Goal: Transaction & Acquisition: Purchase product/service

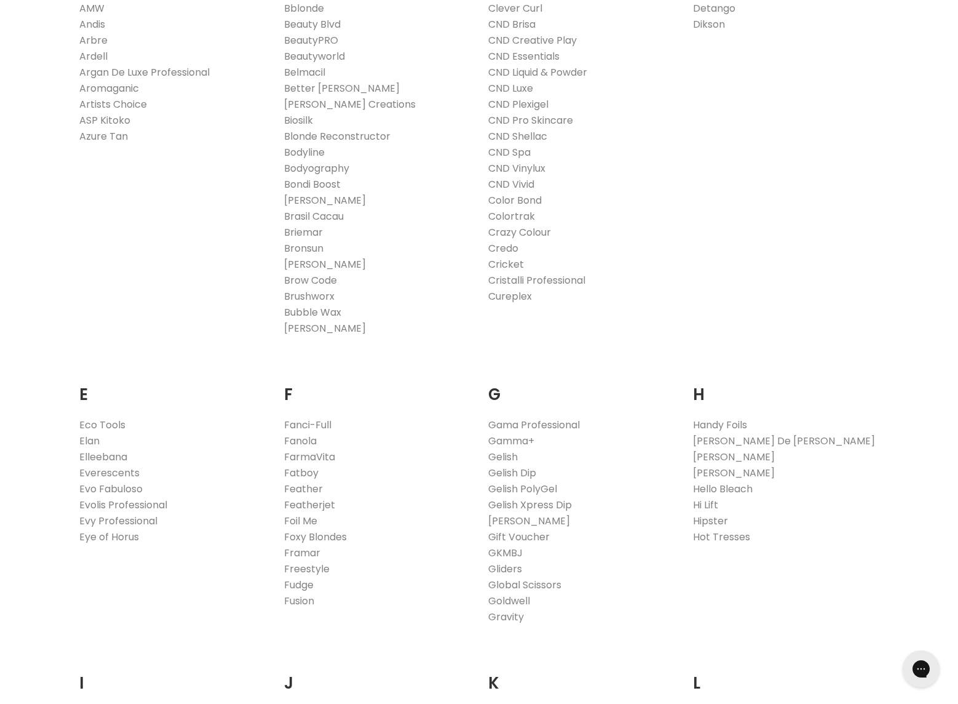
scroll to position [625, 0]
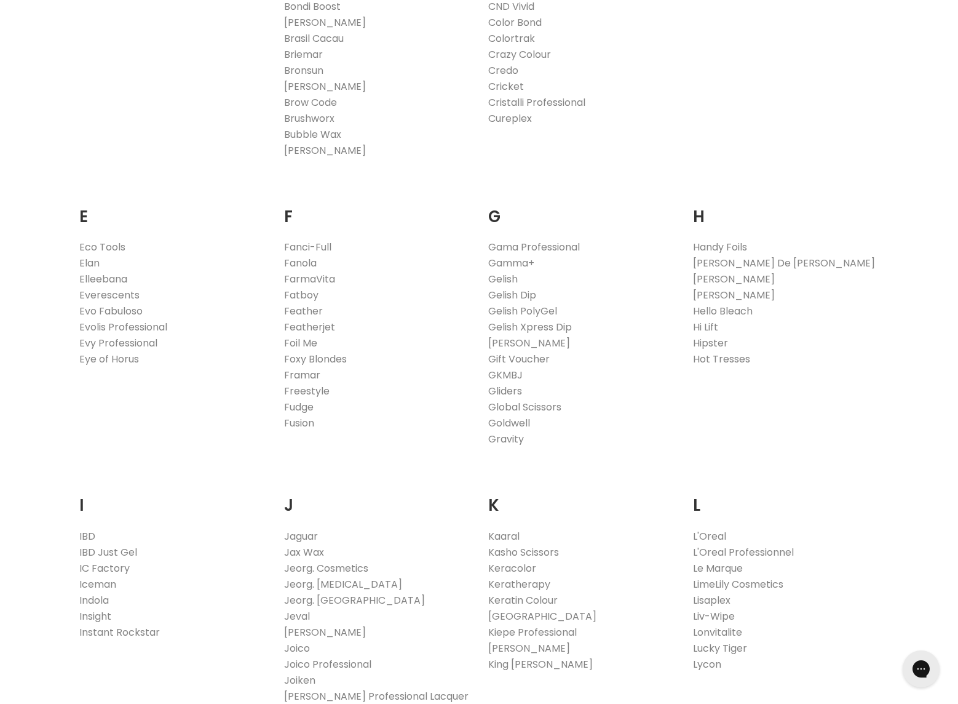
click at [295, 373] on link "Framar" at bounding box center [302, 375] width 36 height 14
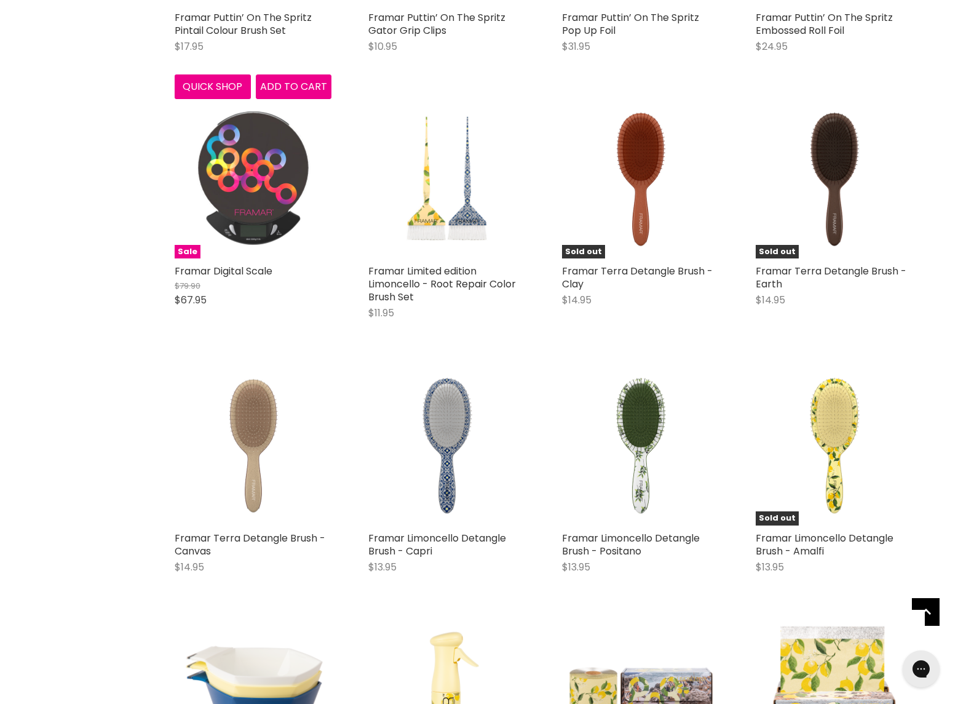
scroll to position [814, 0]
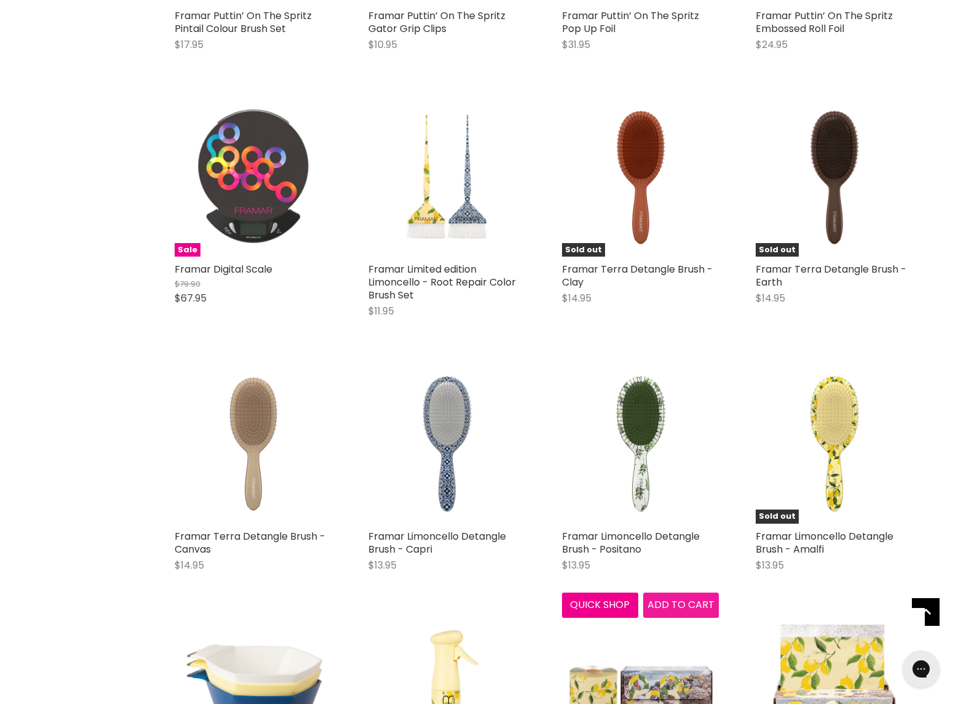
click at [673, 599] on span "Add to cart" at bounding box center [681, 604] width 67 height 14
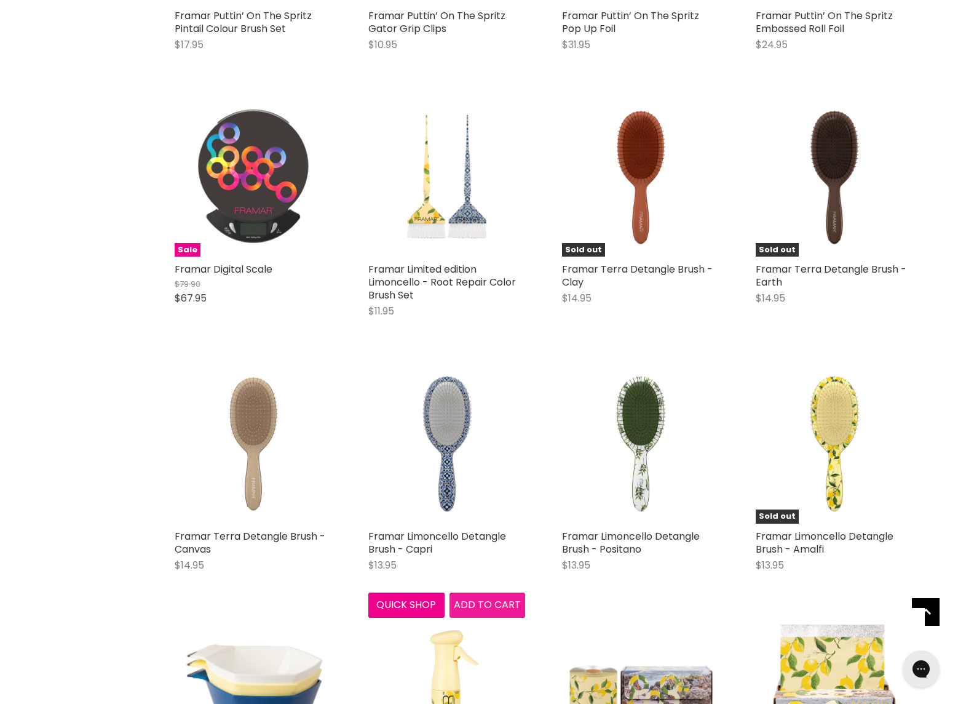
click at [487, 607] on span "Add to cart" at bounding box center [487, 604] width 67 height 14
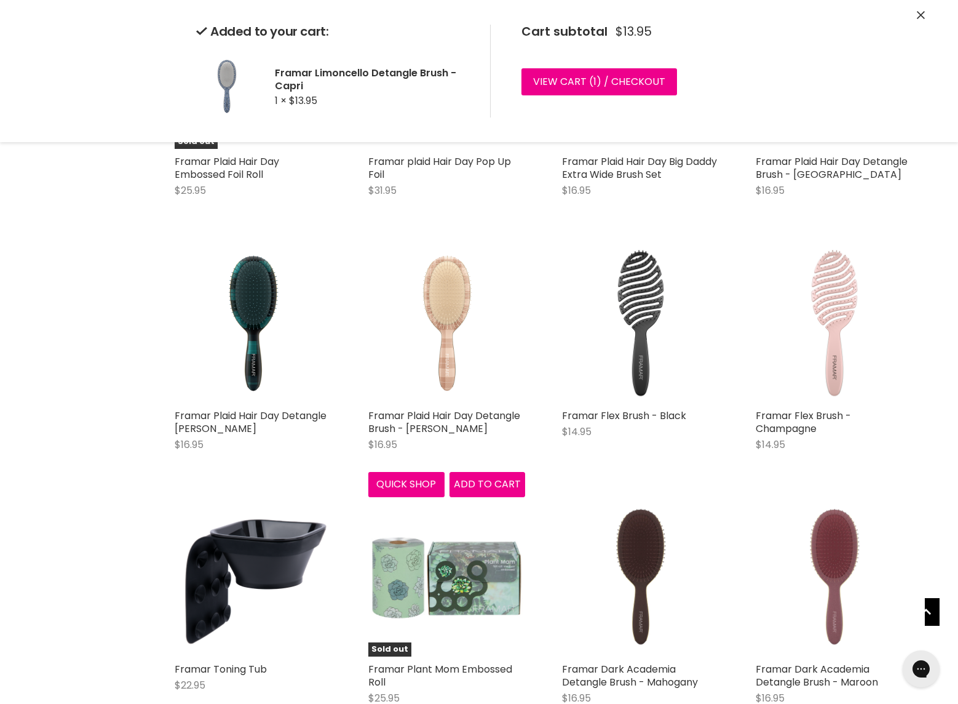
scroll to position [2712, 0]
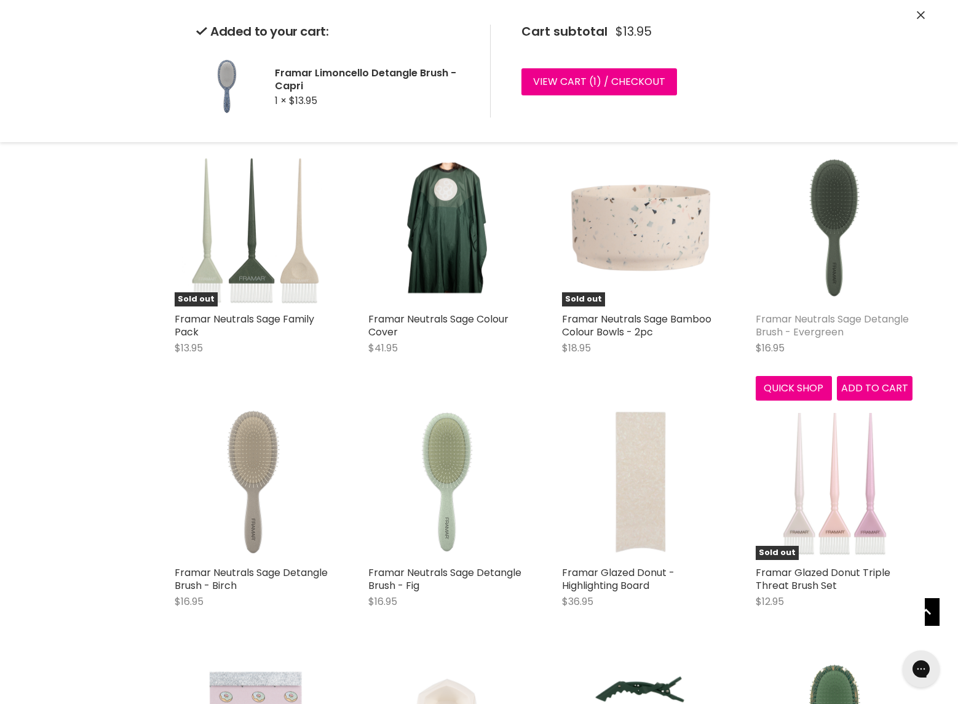
scroll to position [4359, 0]
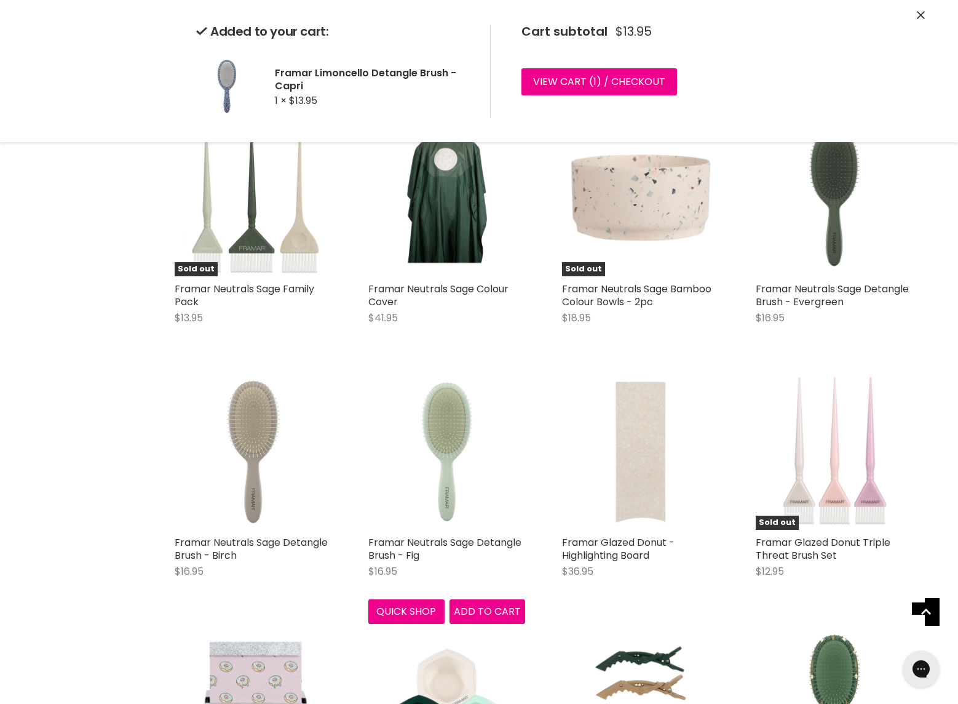
click at [449, 468] on img "Main content" at bounding box center [446, 451] width 157 height 157
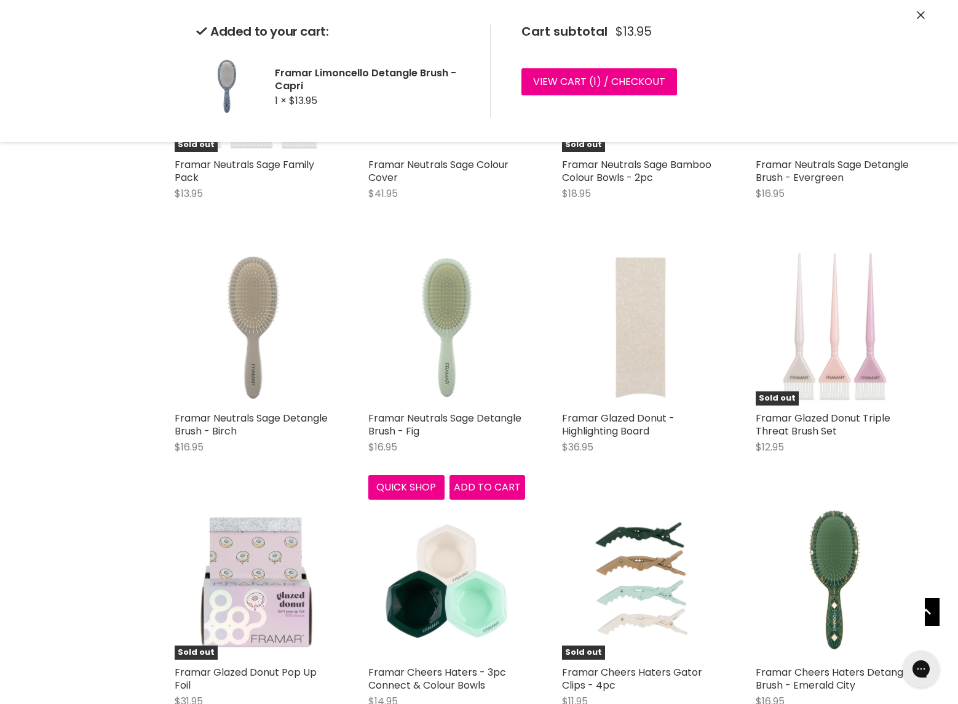
click at [923, 12] on icon "Close" at bounding box center [921, 15] width 8 height 8
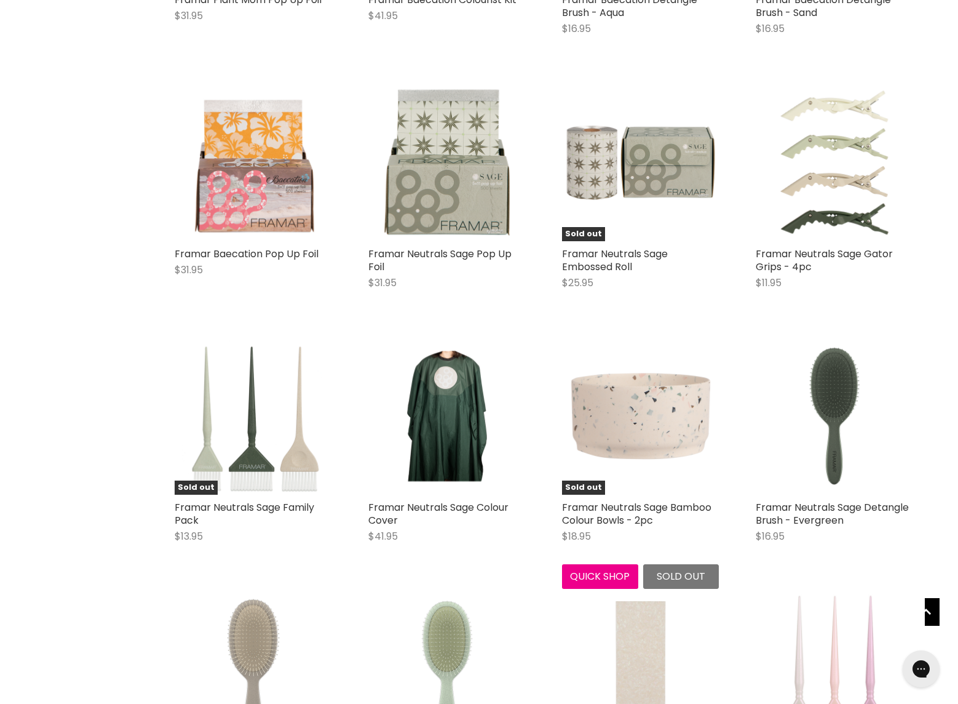
scroll to position [4146, 0]
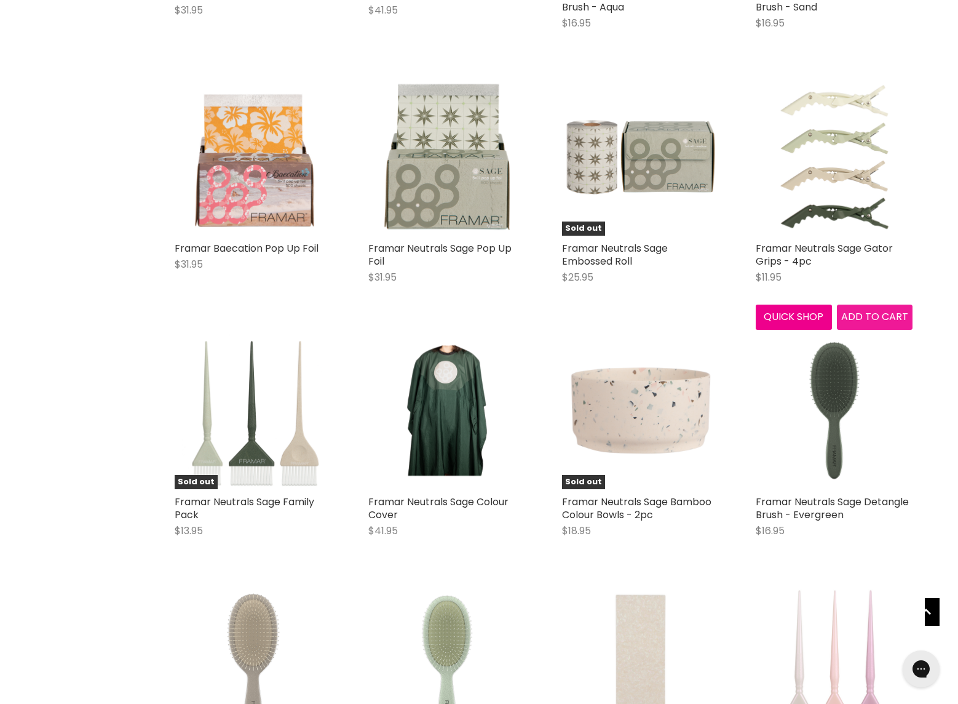
click at [857, 311] on span "Add to cart" at bounding box center [874, 316] width 67 height 14
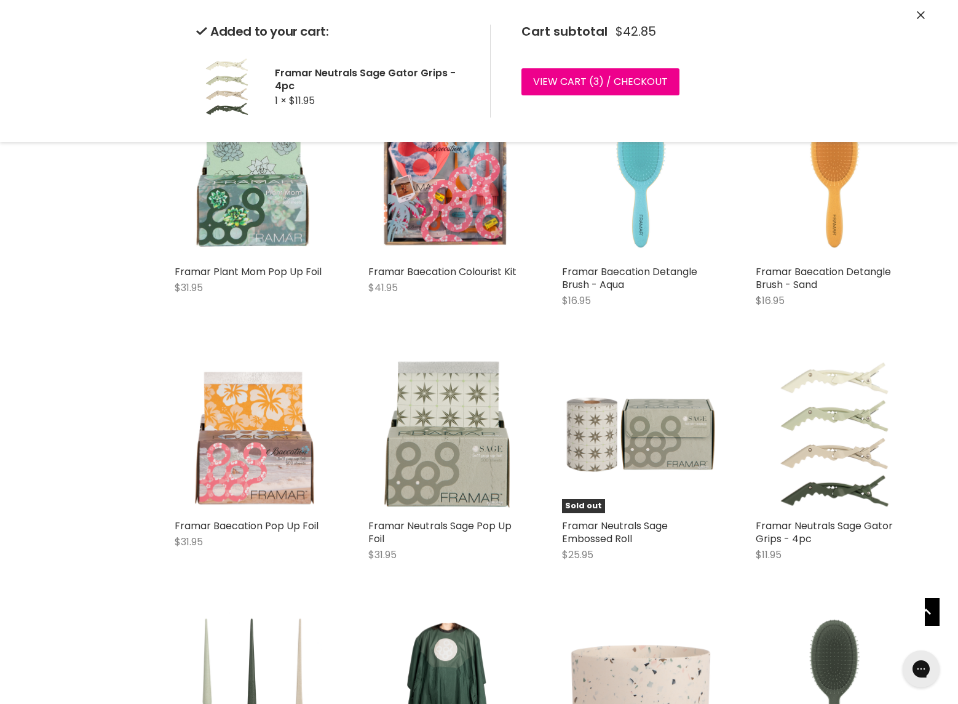
scroll to position [3866, 0]
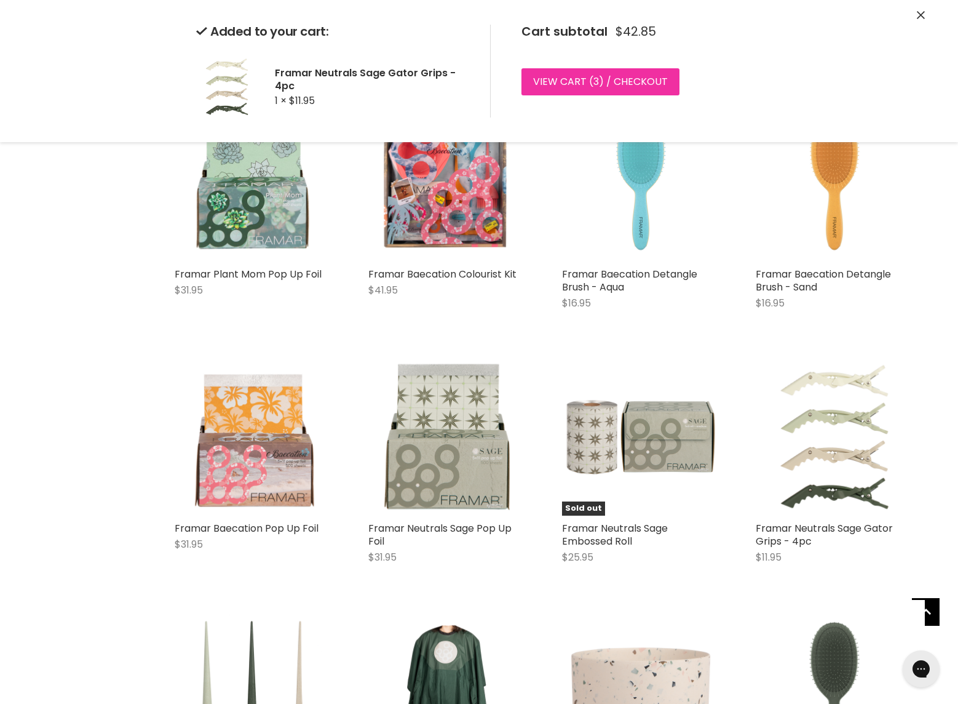
click at [562, 80] on link "View cart ( 3 ) / Checkout" at bounding box center [601, 81] width 158 height 27
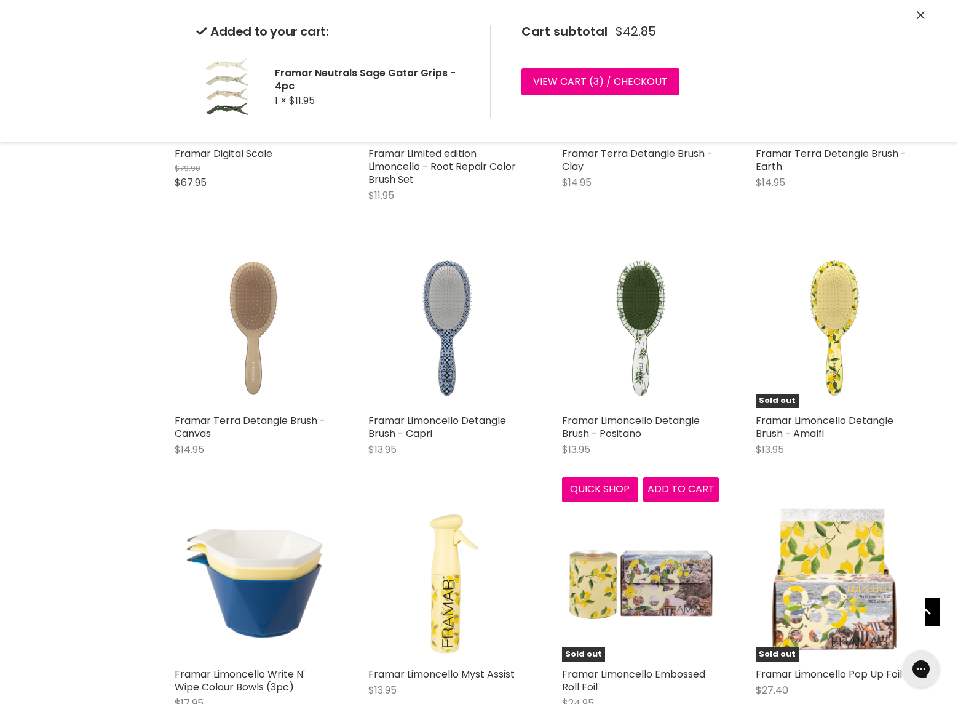
scroll to position [931, 0]
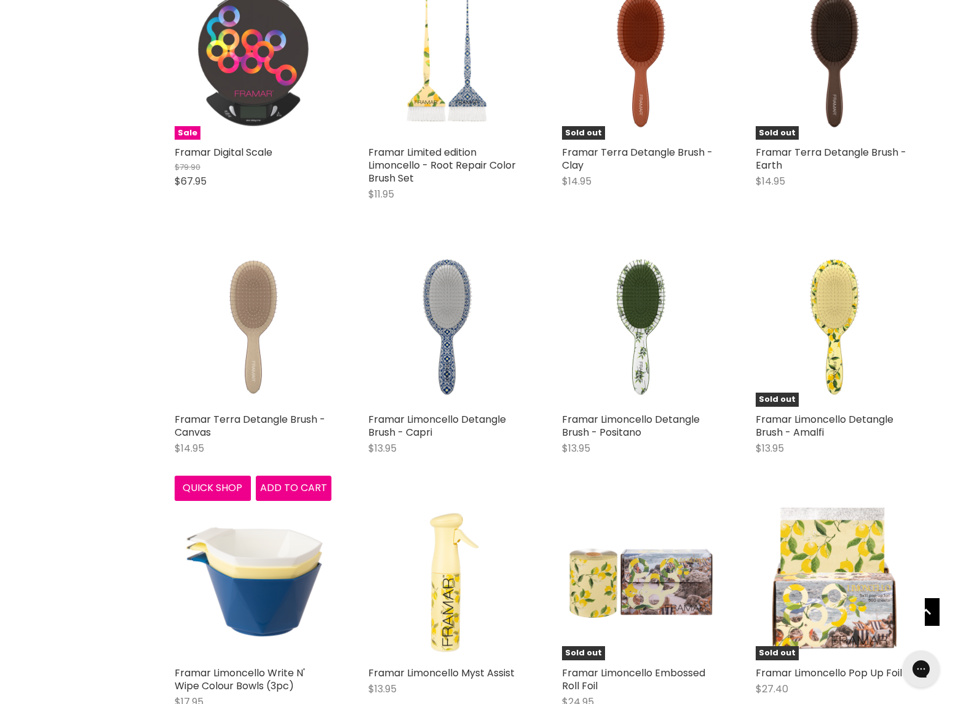
click at [248, 360] on img "Main content" at bounding box center [253, 328] width 157 height 157
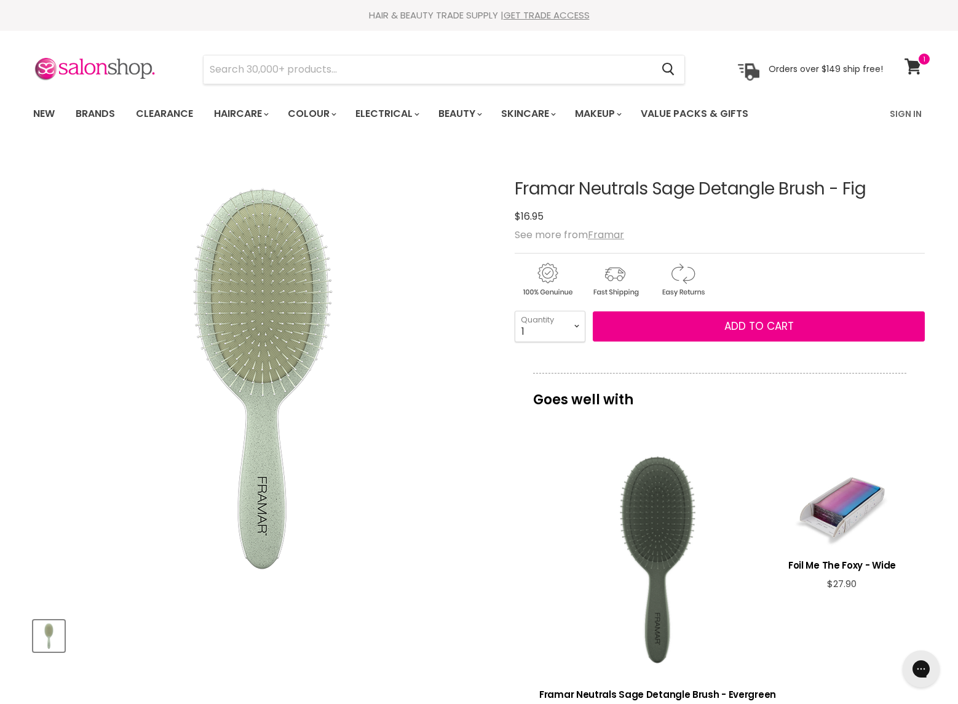
click at [272, 455] on img "Framar Neutrals Sage Detangle Brush - Fig image. Click or Scroll to Zoom." at bounding box center [262, 378] width 431 height 431
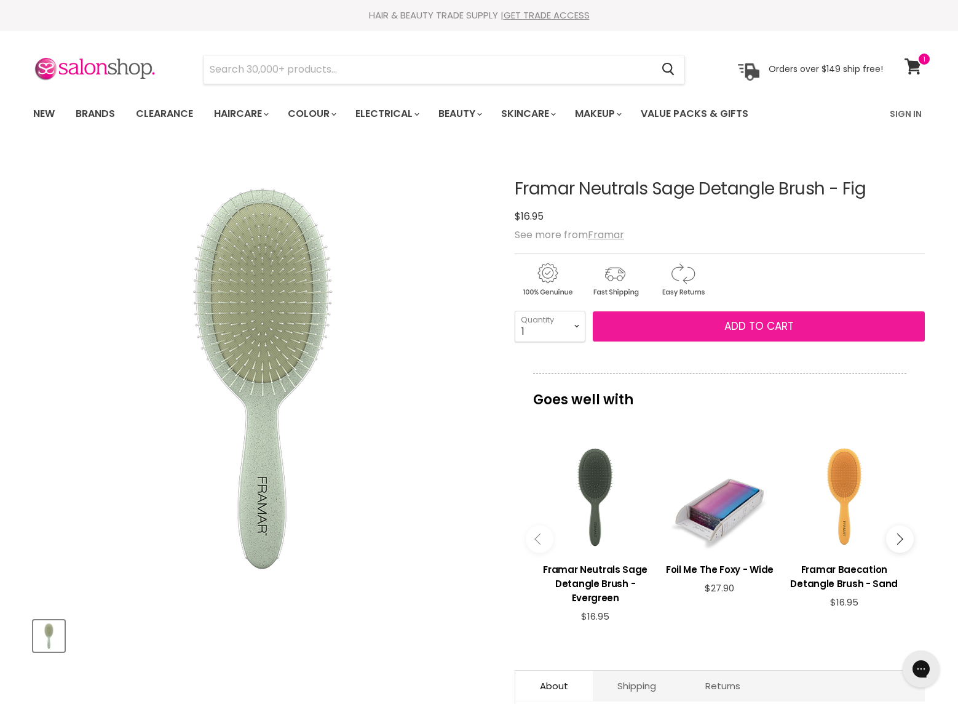
click at [726, 324] on span "Add to cart" at bounding box center [758, 326] width 69 height 15
click at [755, 327] on span "Add to cart" at bounding box center [758, 326] width 69 height 15
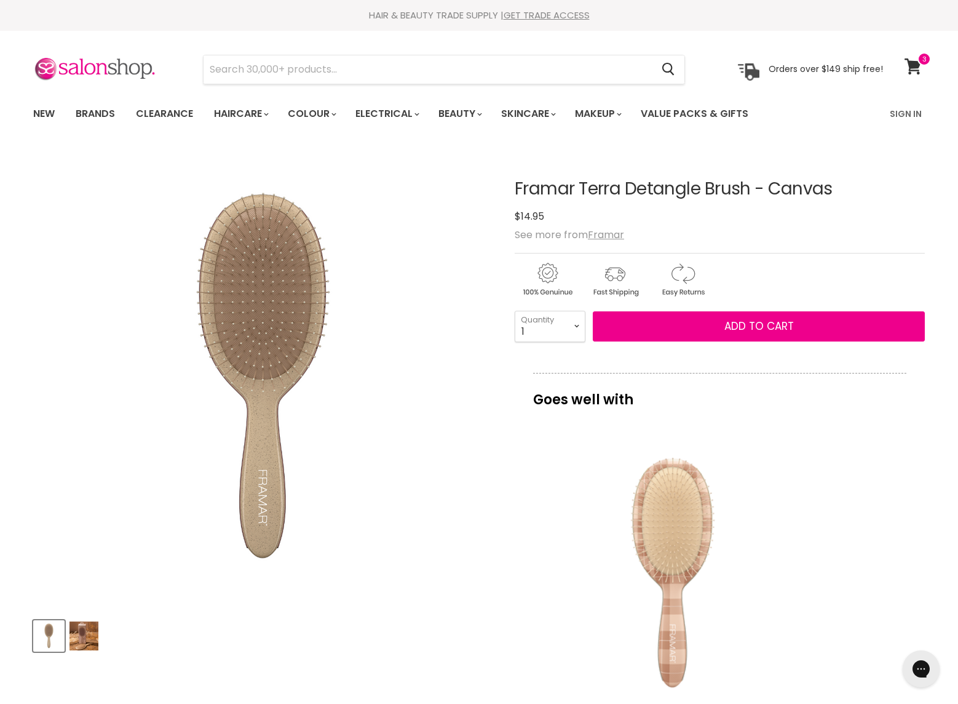
click at [85, 640] on img "Product thumbnails" at bounding box center [83, 635] width 29 height 29
